Goal: Task Accomplishment & Management: Manage account settings

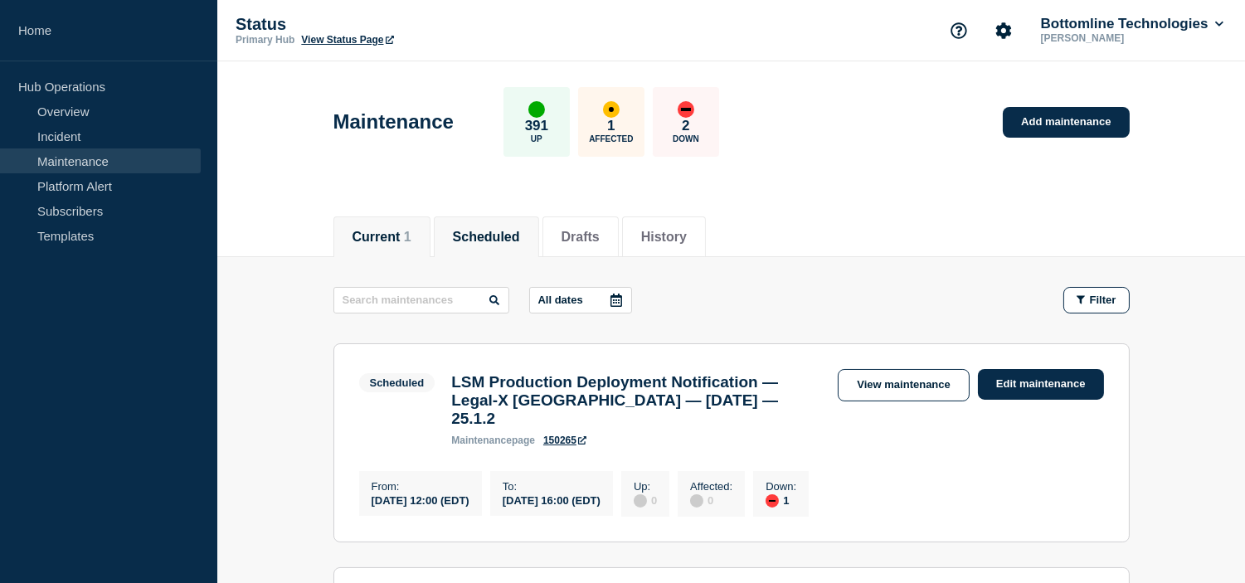
click at [398, 232] on button "Current 1" at bounding box center [381, 237] width 59 height 15
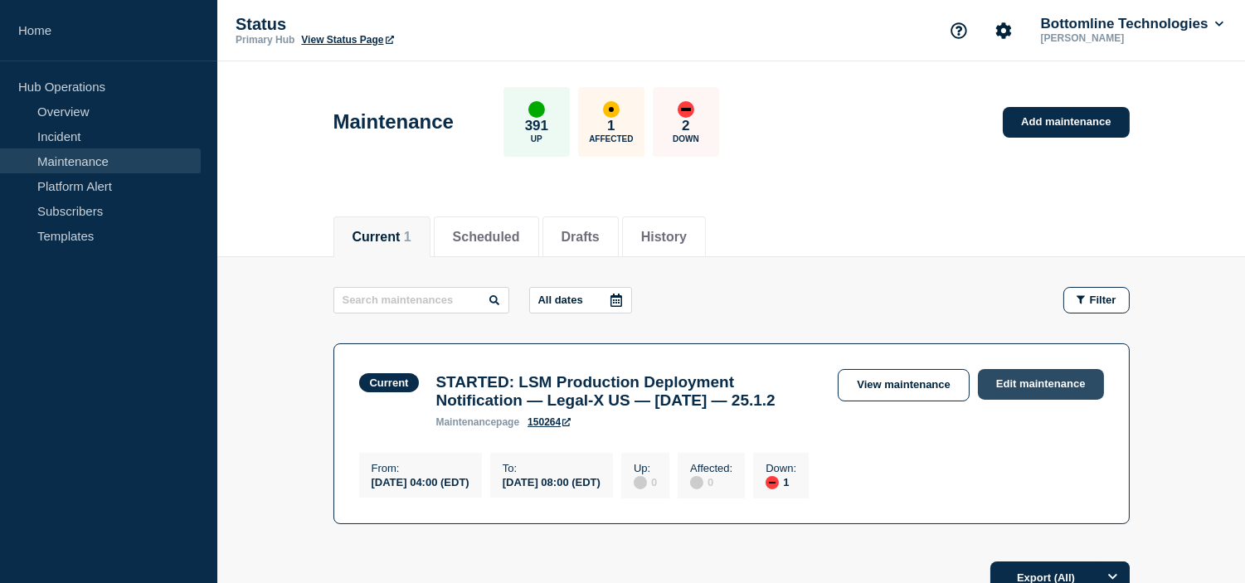
click at [1053, 380] on link "Edit maintenance" at bounding box center [1041, 384] width 126 height 31
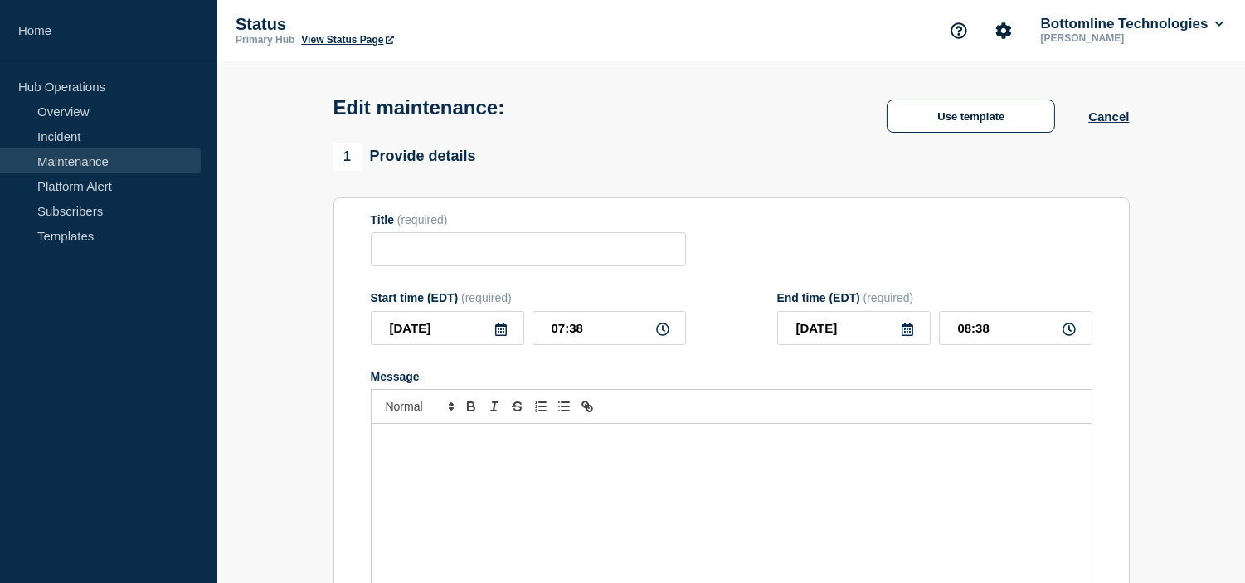
type input "STARTED: LSM Production Deployment Notification — Legal-X US — [DATE] — 25.1.2"
type input "04:00"
type input "08:00"
checkbox input "true"
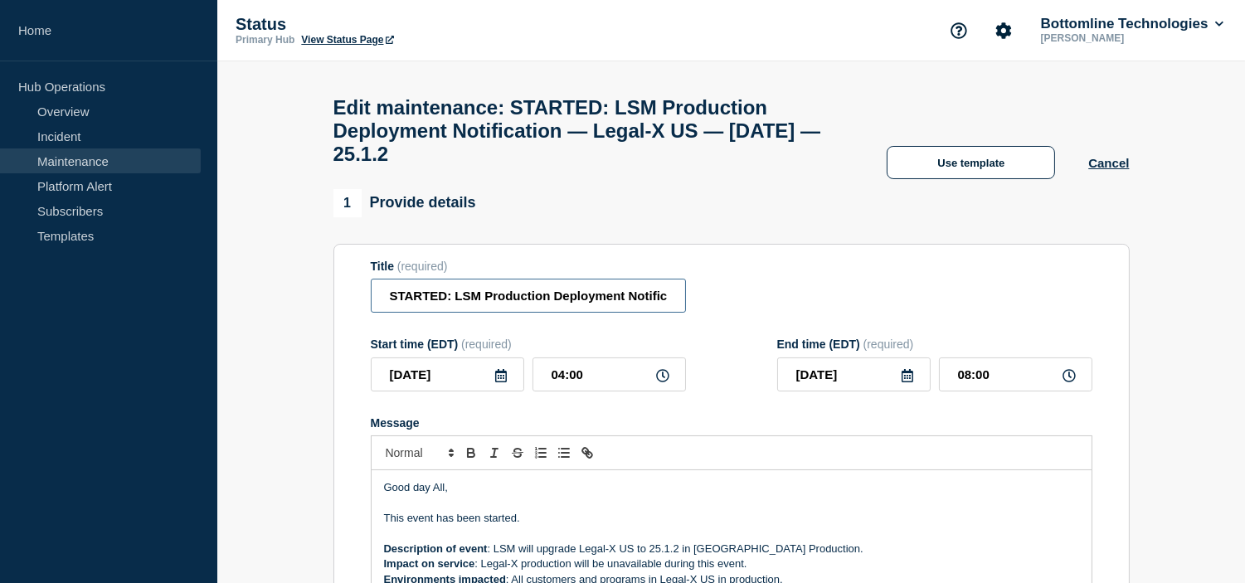
drag, startPoint x: 448, startPoint y: 303, endPoint x: 371, endPoint y: 313, distance: 76.9
click at [371, 313] on input "STARTED: LSM Production Deployment Notification — Legal-X US — [DATE] — 25.1.2" at bounding box center [528, 296] width 315 height 34
type input "COMPLETED: LSM Production Deployment Notification — Legal-X US — [DATE] — 25.1.2"
drag, startPoint x: 449, startPoint y: 532, endPoint x: 360, endPoint y: 533, distance: 89.6
click at [360, 533] on section "Title (required) COMPLETED: LSM Production Deployment Notification — Legal-X US…" at bounding box center [731, 481] width 796 height 475
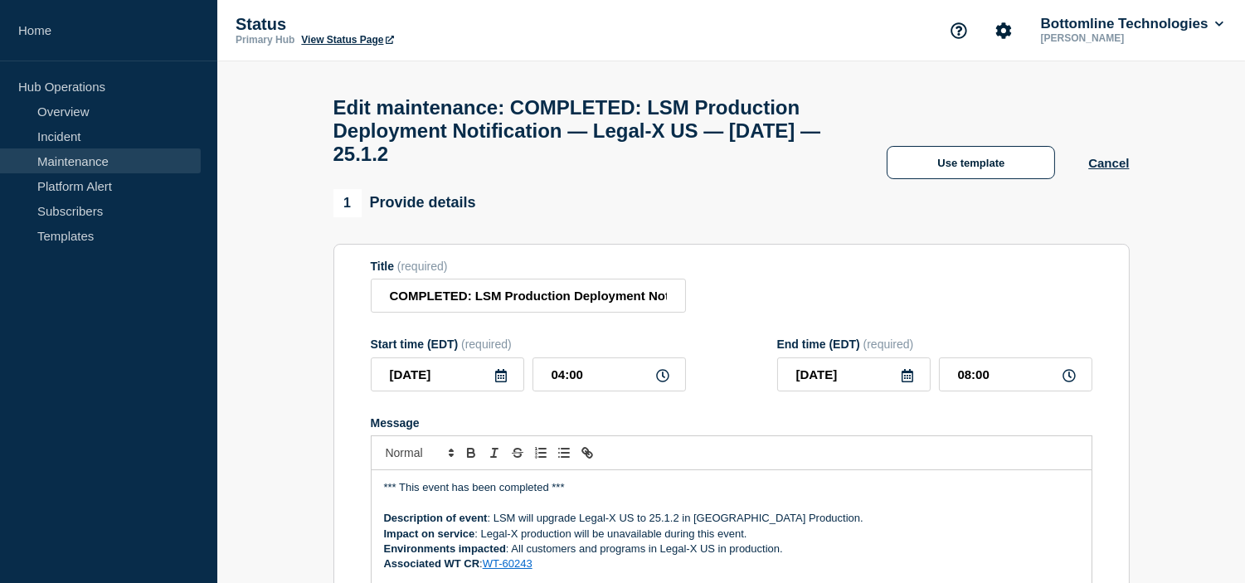
click at [583, 495] on p "*** This event has been completed ***" at bounding box center [731, 487] width 695 height 15
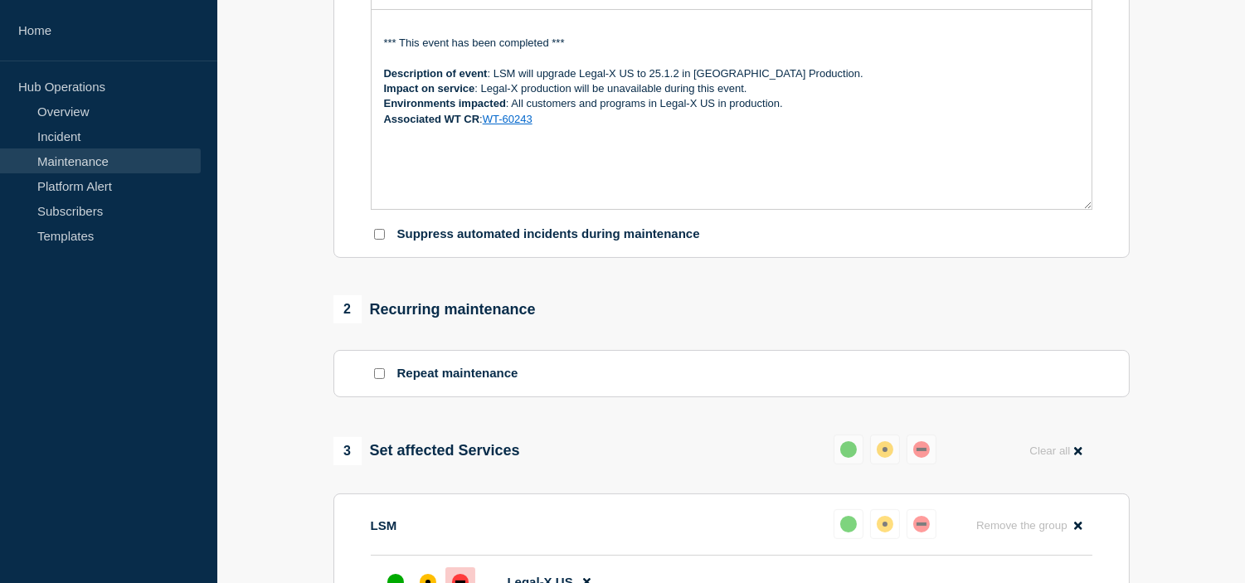
scroll to position [552, 0]
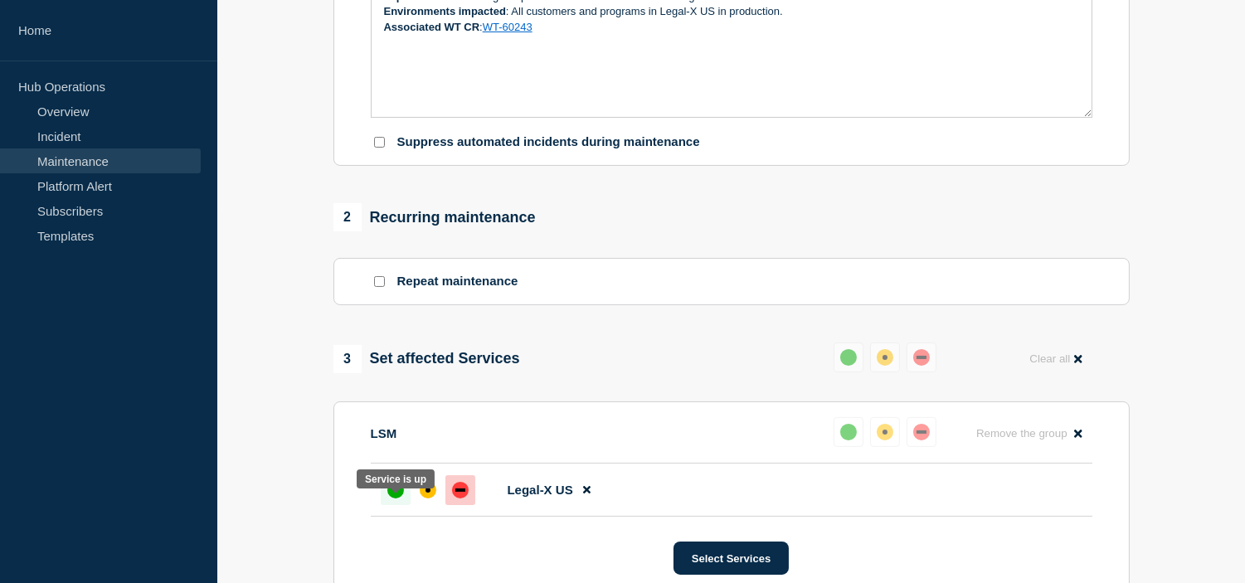
click at [396, 498] on div "up" at bounding box center [395, 490] width 17 height 17
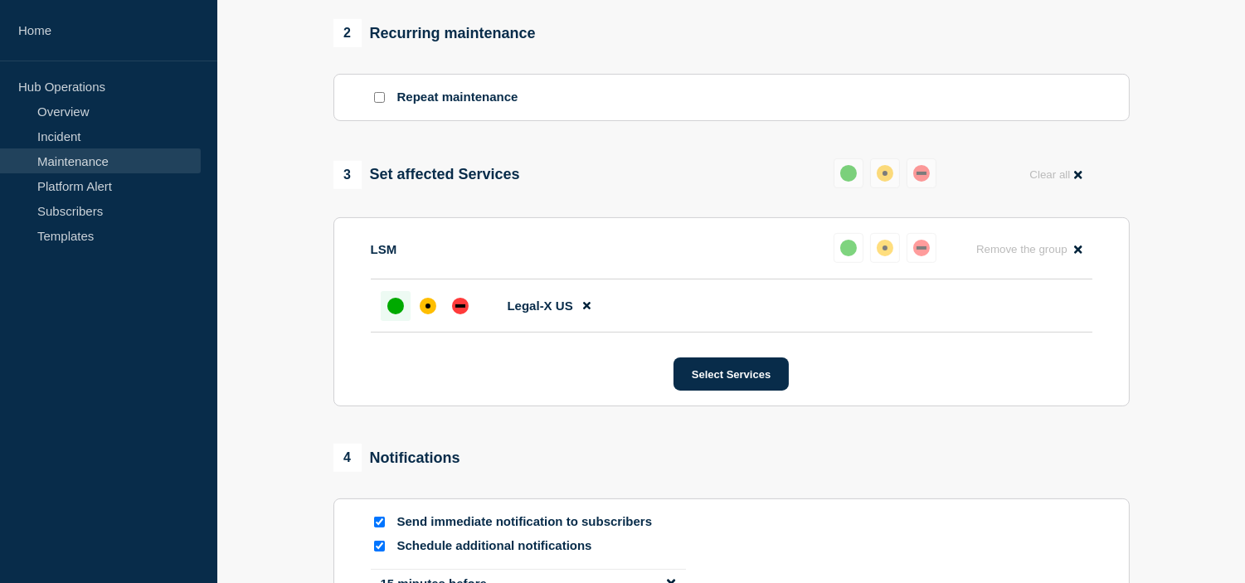
scroll to position [921, 0]
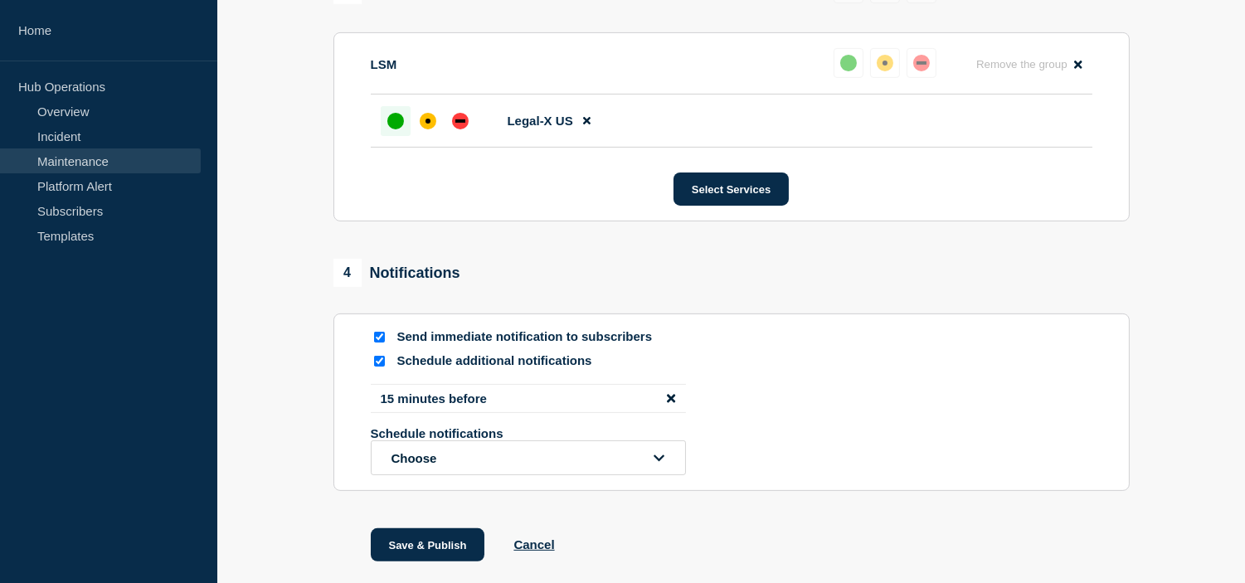
click at [377, 367] on input "Schedule additional notifications" at bounding box center [379, 361] width 11 height 11
checkbox input "false"
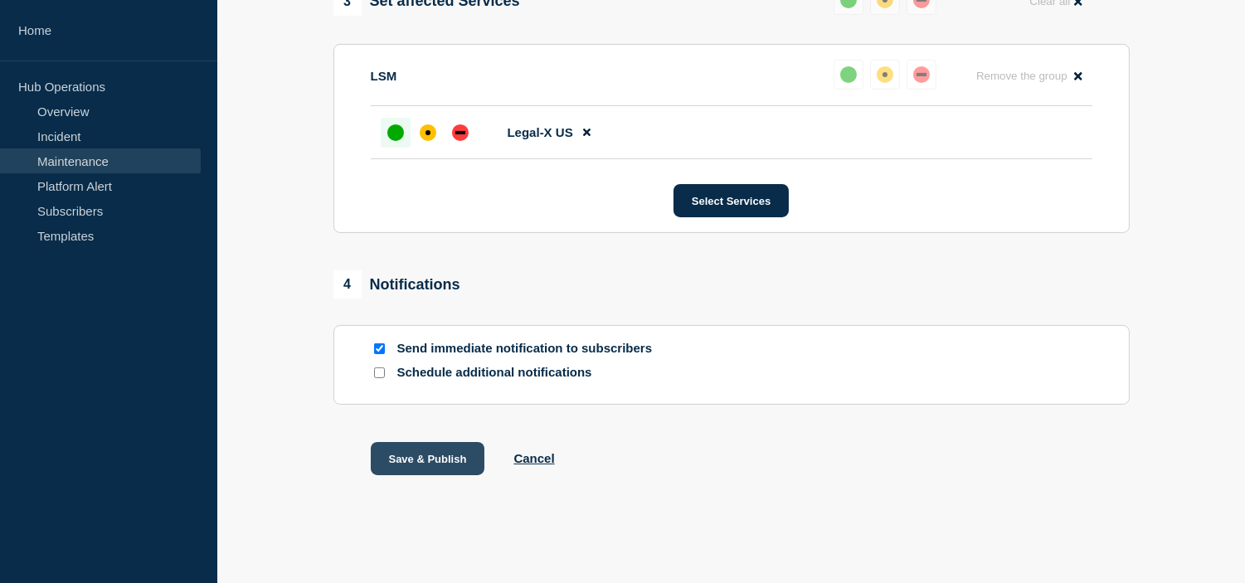
click at [441, 462] on button "Save & Publish" at bounding box center [428, 458] width 114 height 33
